Goal: Information Seeking & Learning: Learn about a topic

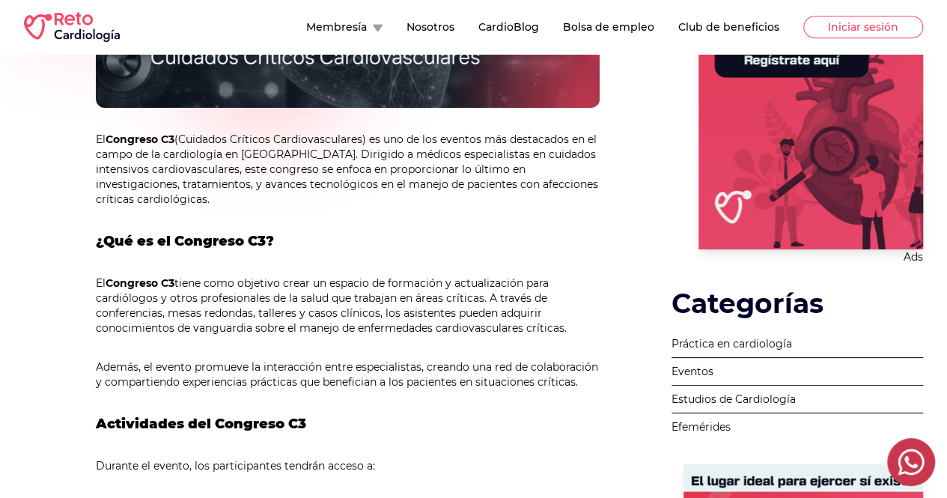
scroll to position [374, 0]
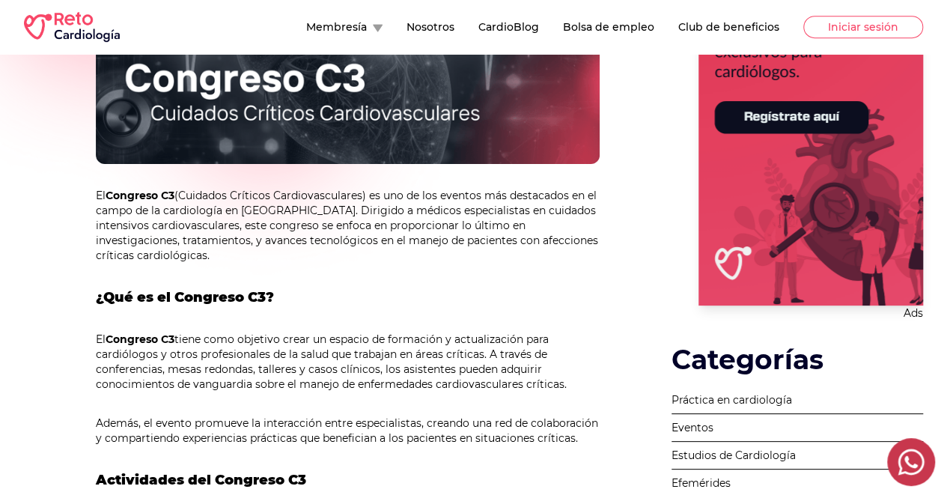
click at [713, 442] on link "Eventos" at bounding box center [796, 428] width 251 height 28
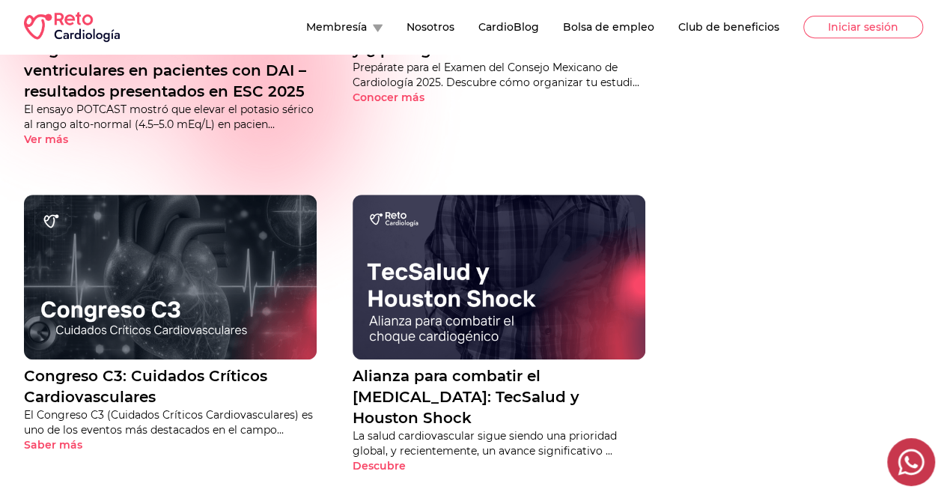
scroll to position [449, 0]
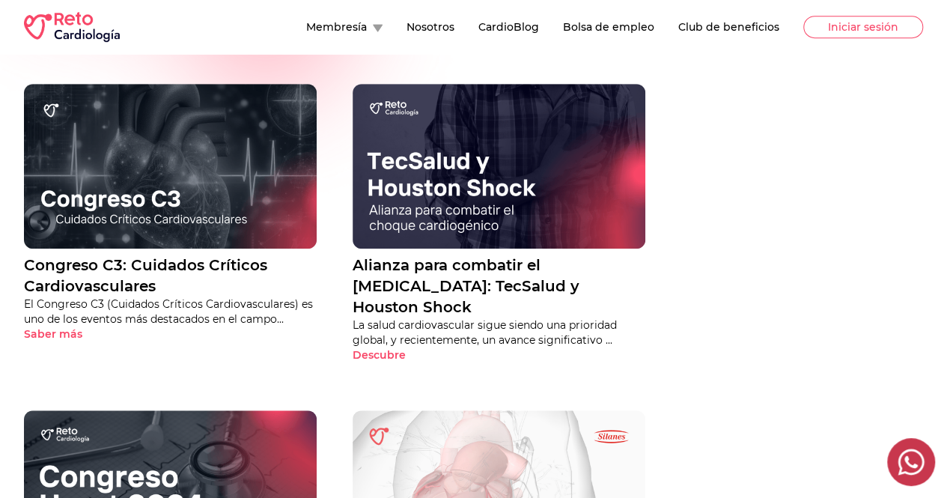
click at [290, 242] on img at bounding box center [170, 166] width 293 height 165
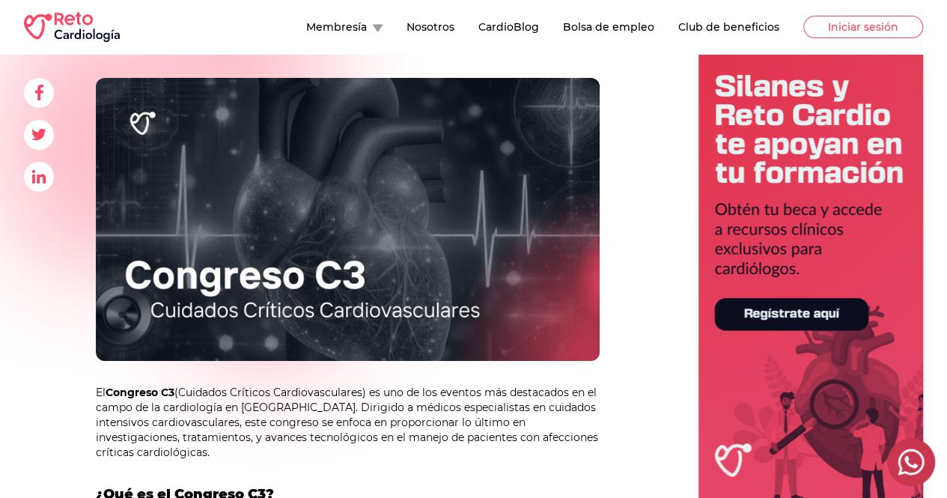
scroll to position [224, 0]
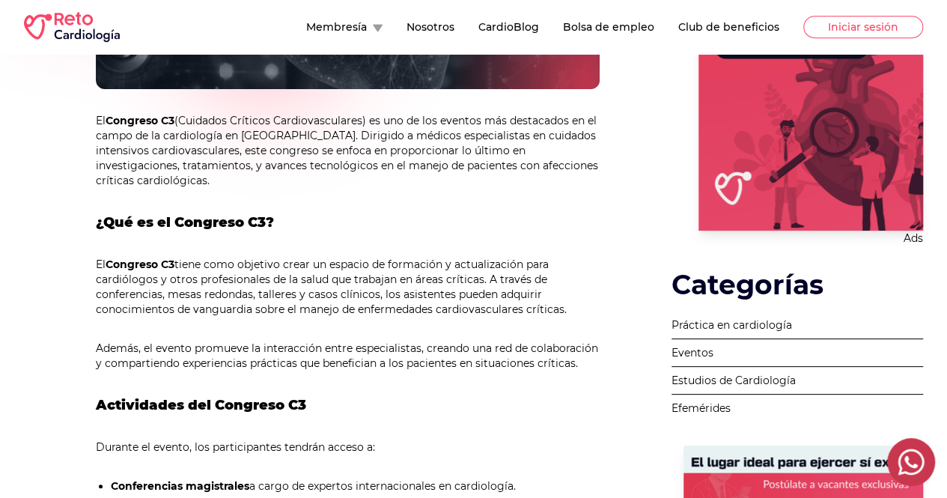
scroll to position [374, 0]
